Goal: Information Seeking & Learning: Check status

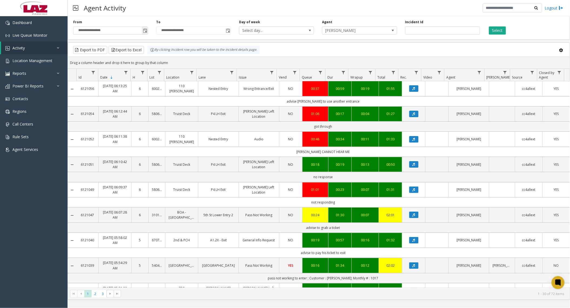
click at [147, 31] on span "Toggle popup" at bounding box center [145, 31] width 4 height 4
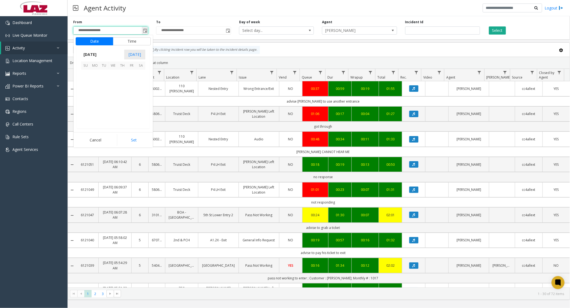
scroll to position [97021, 0]
click at [139, 75] on span "6" at bounding box center [140, 74] width 9 height 9
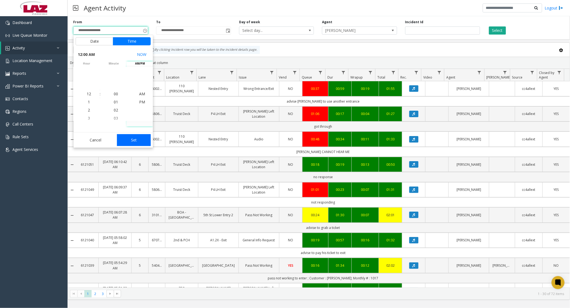
click at [133, 137] on button "Set" at bounding box center [134, 140] width 34 height 12
type input "**********"
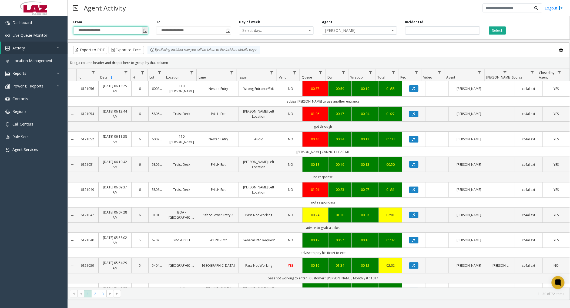
click at [145, 31] on span "Toggle popup" at bounding box center [145, 31] width 4 height 4
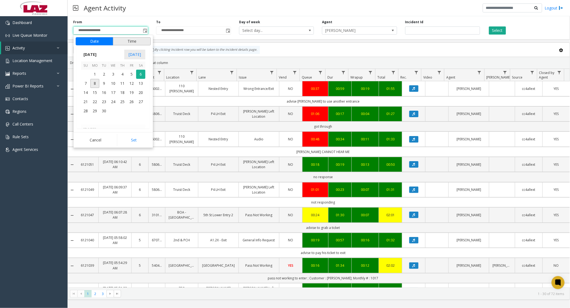
click at [144, 41] on button "Time" at bounding box center [132, 41] width 38 height 8
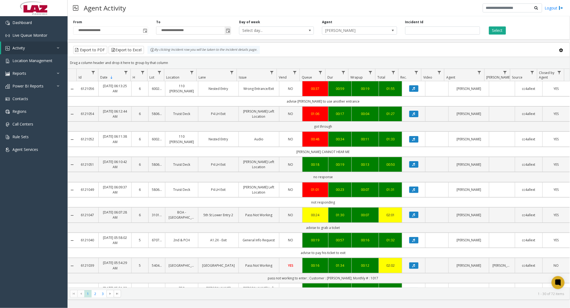
drag, startPoint x: 211, startPoint y: 11, endPoint x: 222, endPoint y: 27, distance: 19.5
click at [212, 11] on div "Agent Activity Logout" at bounding box center [319, 8] width 503 height 16
click at [229, 32] on span "Toggle popup" at bounding box center [228, 31] width 4 height 4
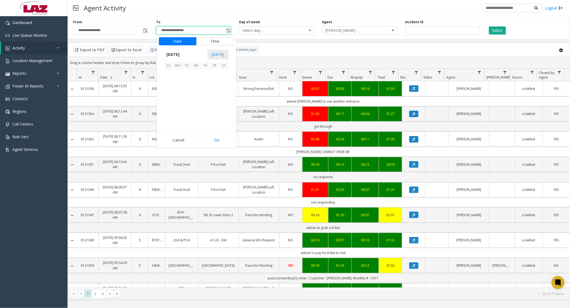
scroll to position [8, 0]
click at [173, 84] on span "7" at bounding box center [168, 83] width 9 height 9
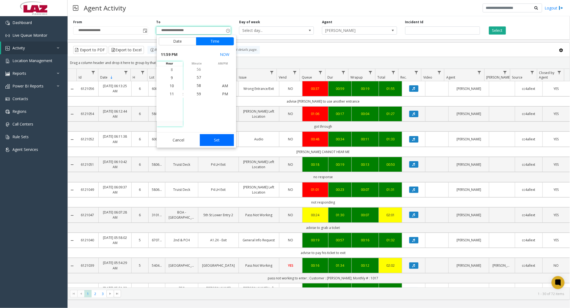
click at [213, 138] on button "Set" at bounding box center [217, 140] width 34 height 12
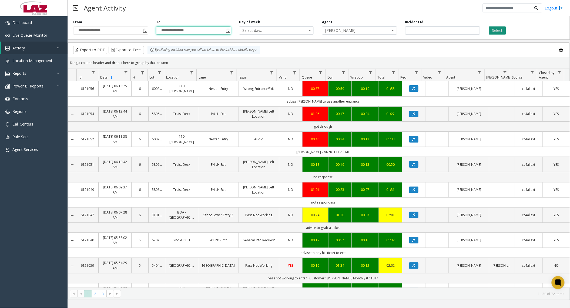
click at [493, 33] on button "Select" at bounding box center [497, 30] width 17 height 8
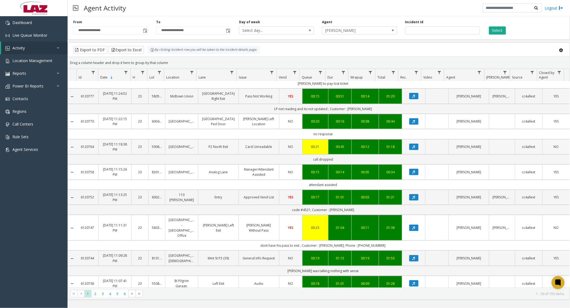
scroll to position [216, 0]
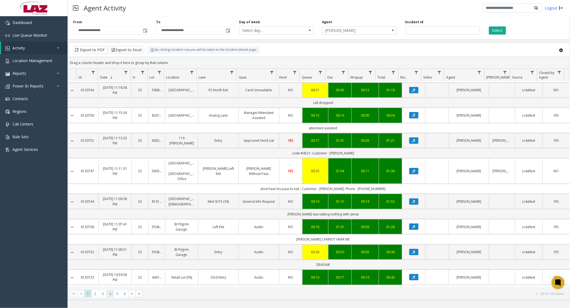
click at [111, 294] on span "4" at bounding box center [110, 294] width 7 height 7
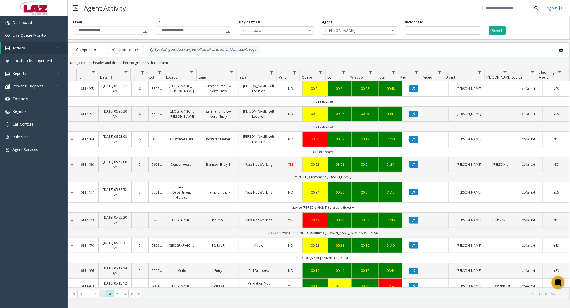
click at [105, 297] on span "3" at bounding box center [102, 294] width 7 height 7
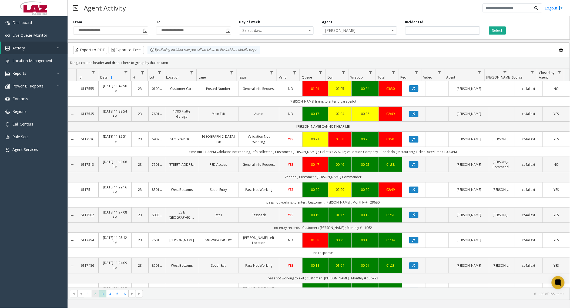
click at [96, 294] on span "2" at bounding box center [95, 294] width 7 height 7
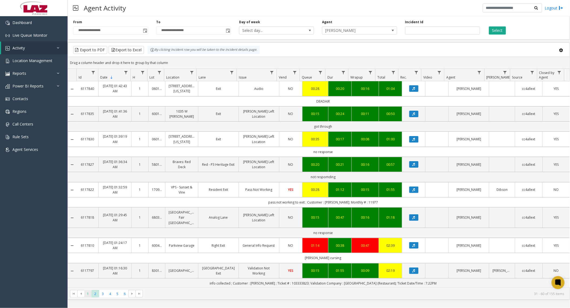
click at [88, 294] on span "1" at bounding box center [87, 294] width 7 height 7
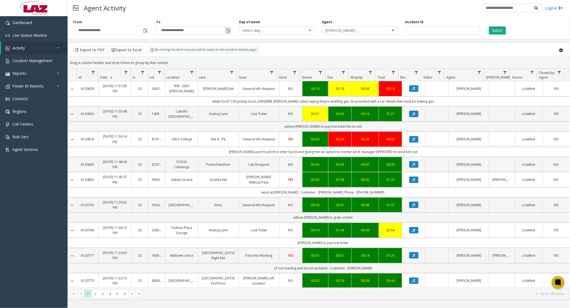
click at [229, 31] on span "Toggle popup" at bounding box center [228, 31] width 4 height 4
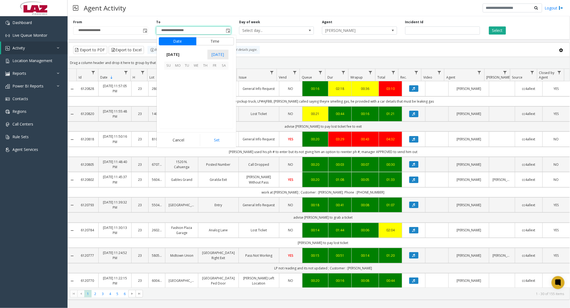
scroll to position [8, 0]
click at [181, 85] on span "8" at bounding box center [178, 83] width 9 height 9
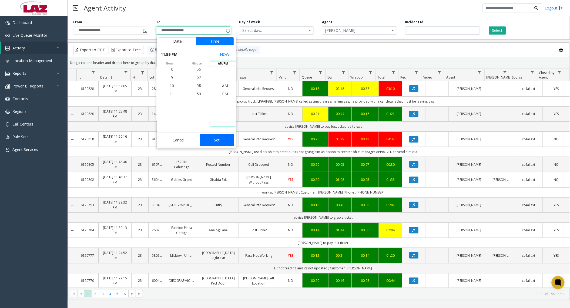
click at [214, 139] on button "Set" at bounding box center [217, 140] width 34 height 12
type input "**********"
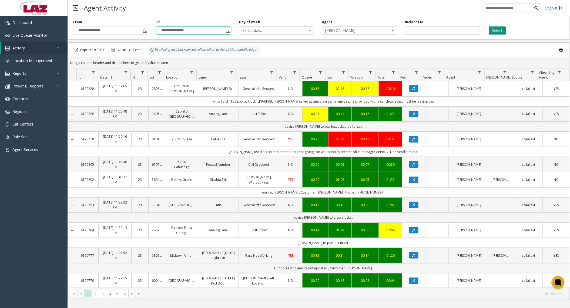
click at [496, 29] on button "Select" at bounding box center [497, 30] width 17 height 8
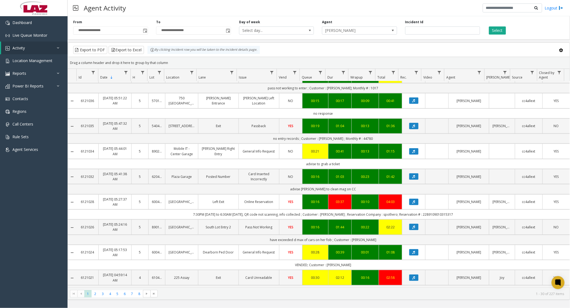
scroll to position [216, 0]
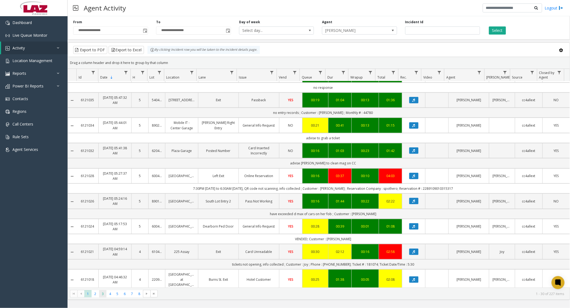
click at [104, 292] on span "3" at bounding box center [102, 294] width 7 height 7
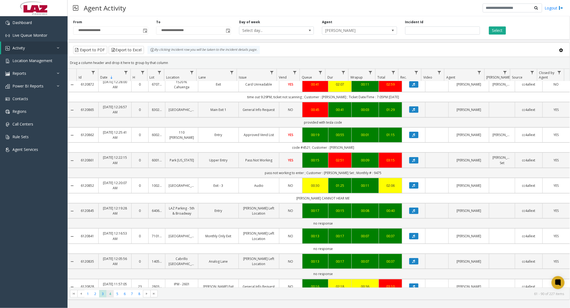
scroll to position [108, 0]
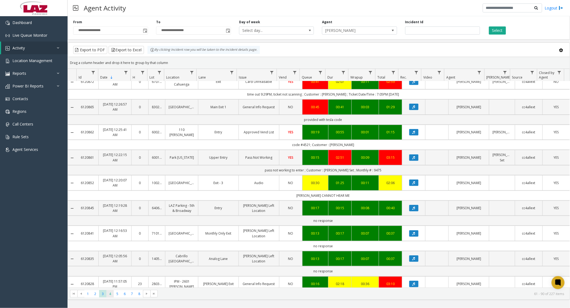
click at [111, 291] on span "4" at bounding box center [110, 294] width 7 height 7
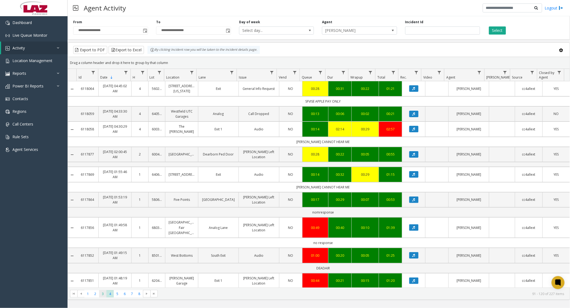
click at [104, 294] on span "3" at bounding box center [102, 294] width 7 height 7
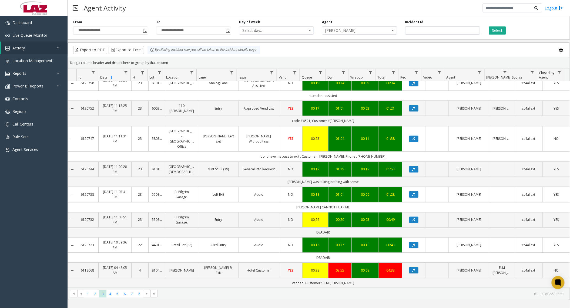
scroll to position [563, 0]
click at [109, 295] on span "4" at bounding box center [110, 294] width 7 height 7
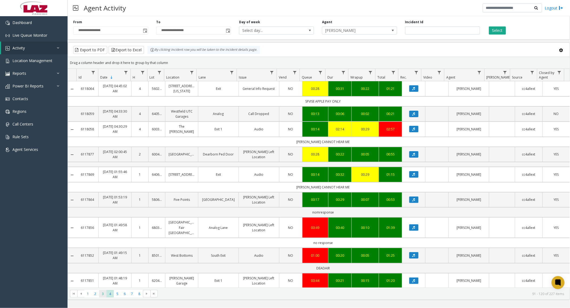
click at [103, 291] on span "3" at bounding box center [102, 294] width 7 height 7
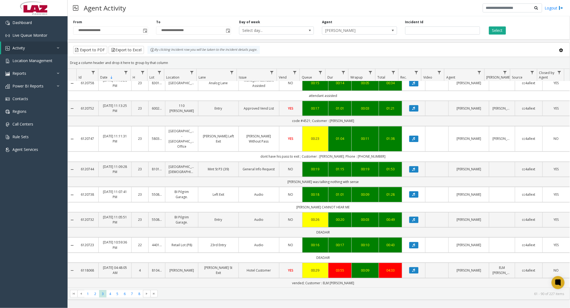
scroll to position [563, 0]
click at [109, 295] on span "4" at bounding box center [110, 294] width 7 height 7
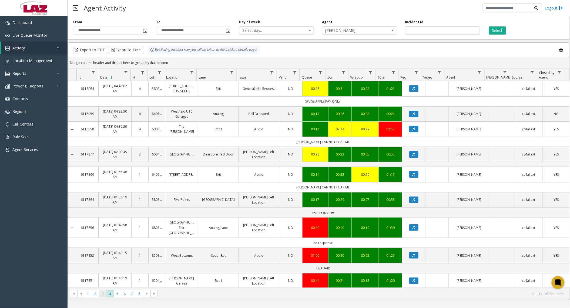
click at [104, 296] on span "3" at bounding box center [102, 294] width 7 height 7
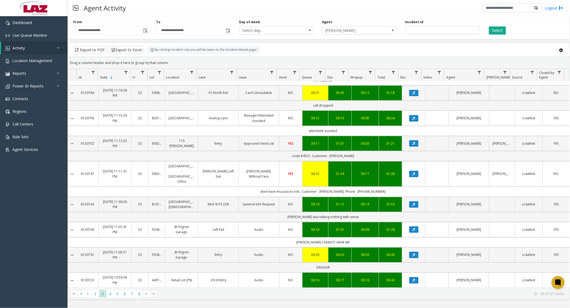
scroll to position [563, 0]
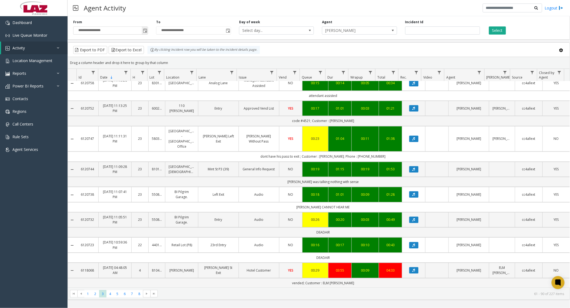
click at [145, 32] on span "Toggle popup" at bounding box center [145, 31] width 4 height 4
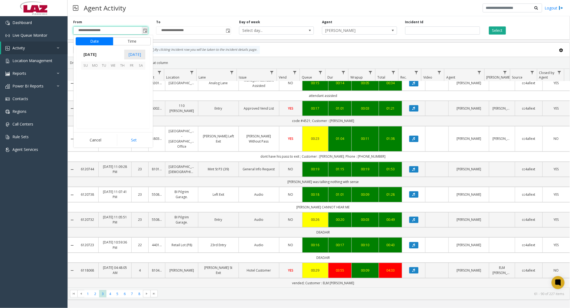
scroll to position [97021, 0]
click at [86, 82] on span "7" at bounding box center [85, 83] width 9 height 9
click at [124, 132] on div "Cancel Set" at bounding box center [113, 139] width 79 height 15
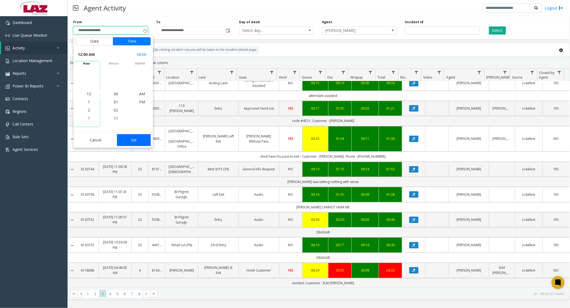
click at [127, 136] on button "Set" at bounding box center [134, 140] width 34 height 12
type input "**********"
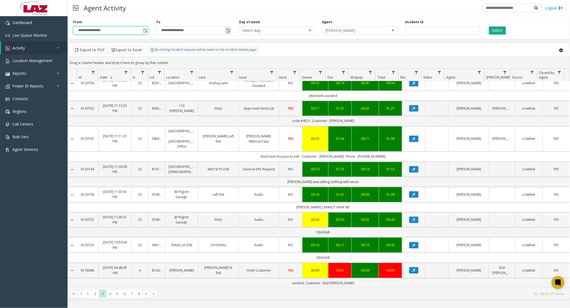
click at [226, 31] on span "Toggle popup" at bounding box center [228, 31] width 4 height 4
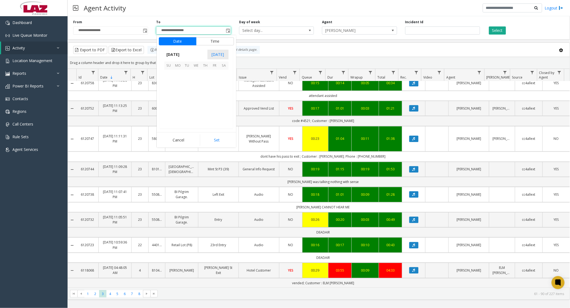
scroll to position [8, 0]
click at [171, 84] on span "7" at bounding box center [168, 83] width 9 height 9
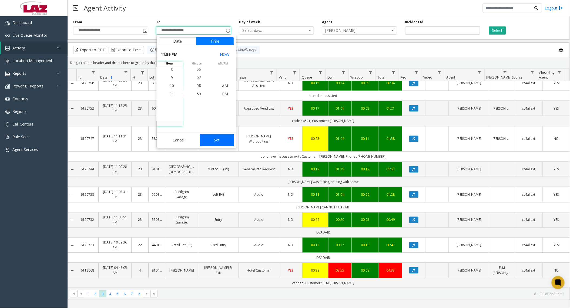
click at [215, 137] on button "Set" at bounding box center [217, 140] width 34 height 12
type input "**********"
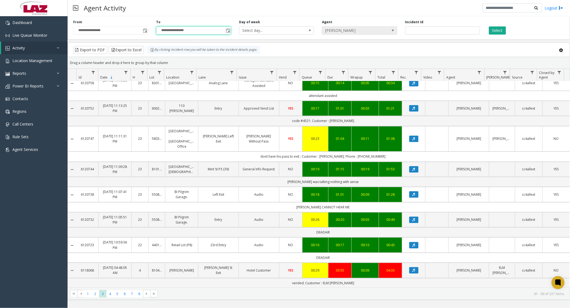
click at [365, 32] on span "[PERSON_NAME]" at bounding box center [351, 31] width 59 height 8
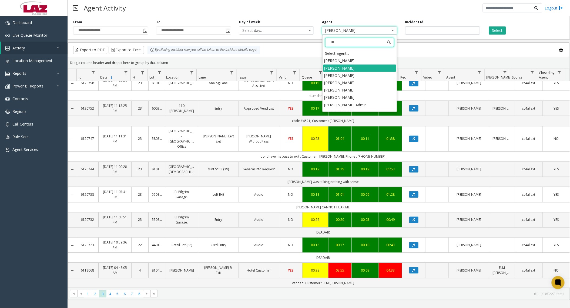
scroll to position [0, 0]
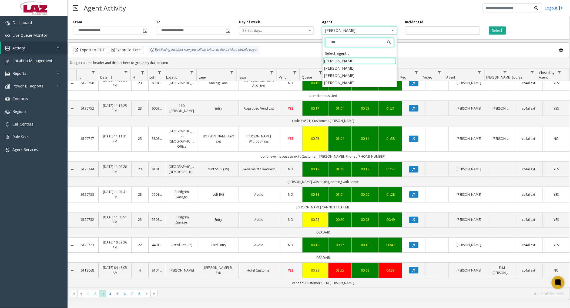
type input "****"
click at [348, 84] on li "[PERSON_NAME]" at bounding box center [359, 82] width 73 height 7
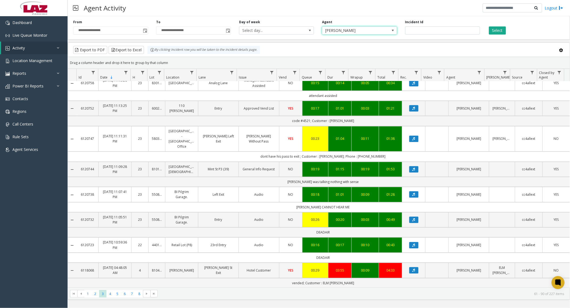
click at [502, 25] on div "Select" at bounding box center [525, 27] width 83 height 15
click at [501, 32] on button "Select" at bounding box center [497, 30] width 17 height 8
